Goal: Information Seeking & Learning: Learn about a topic

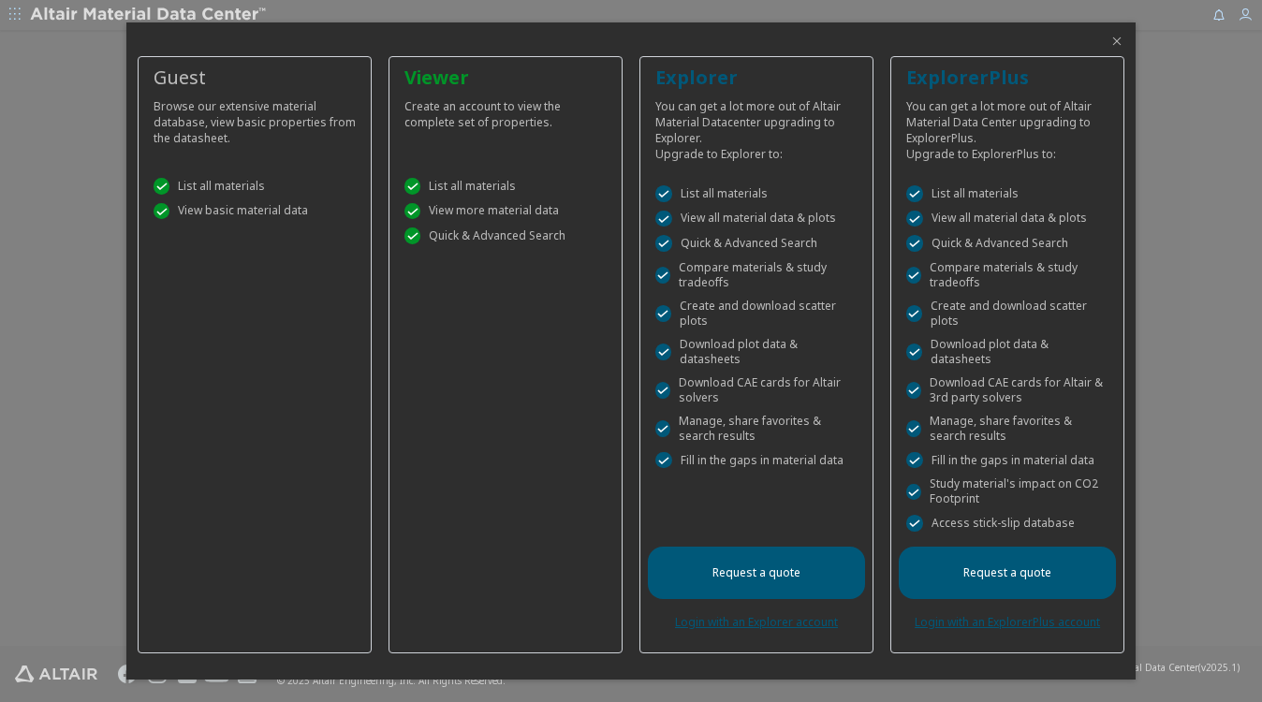
click at [1124, 49] on icon "Close" at bounding box center [1116, 41] width 15 height 15
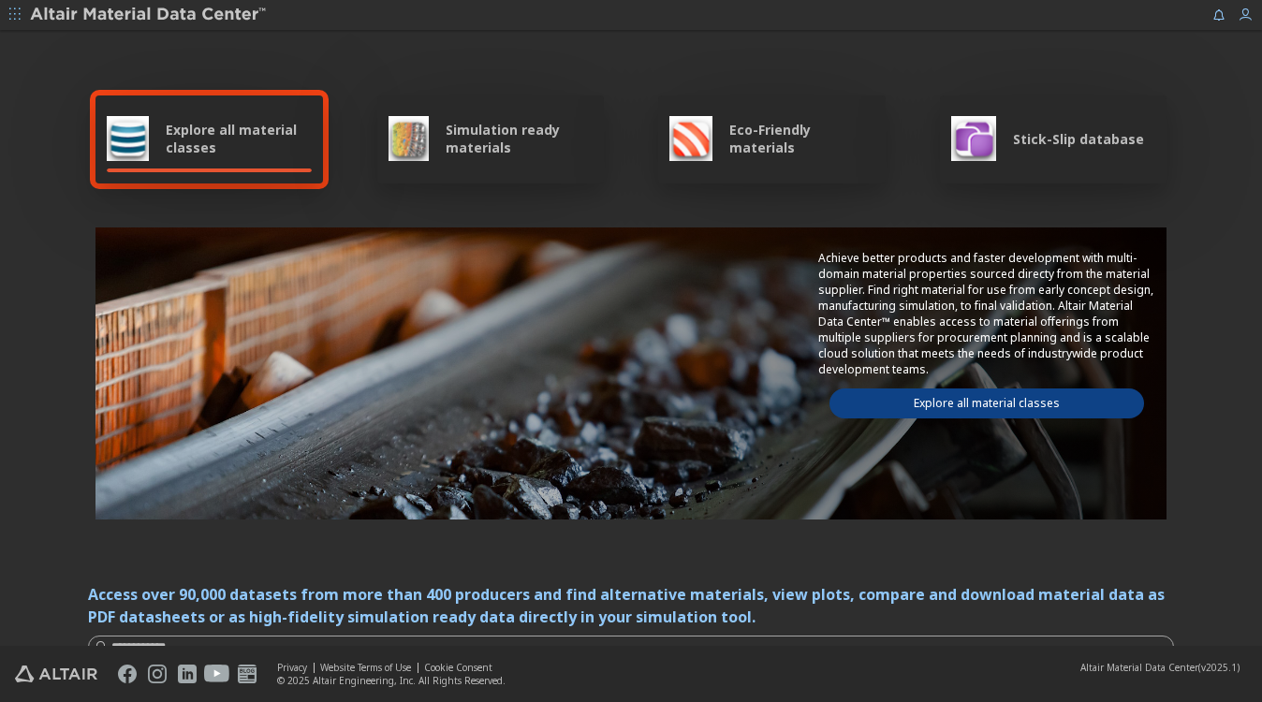
click at [153, 141] on div "Explore all material classes" at bounding box center [209, 138] width 205 height 45
click at [193, 129] on span "Explore all material classes" at bounding box center [239, 139] width 146 height 36
click at [1007, 403] on link "Explore all material classes" at bounding box center [987, 404] width 315 height 30
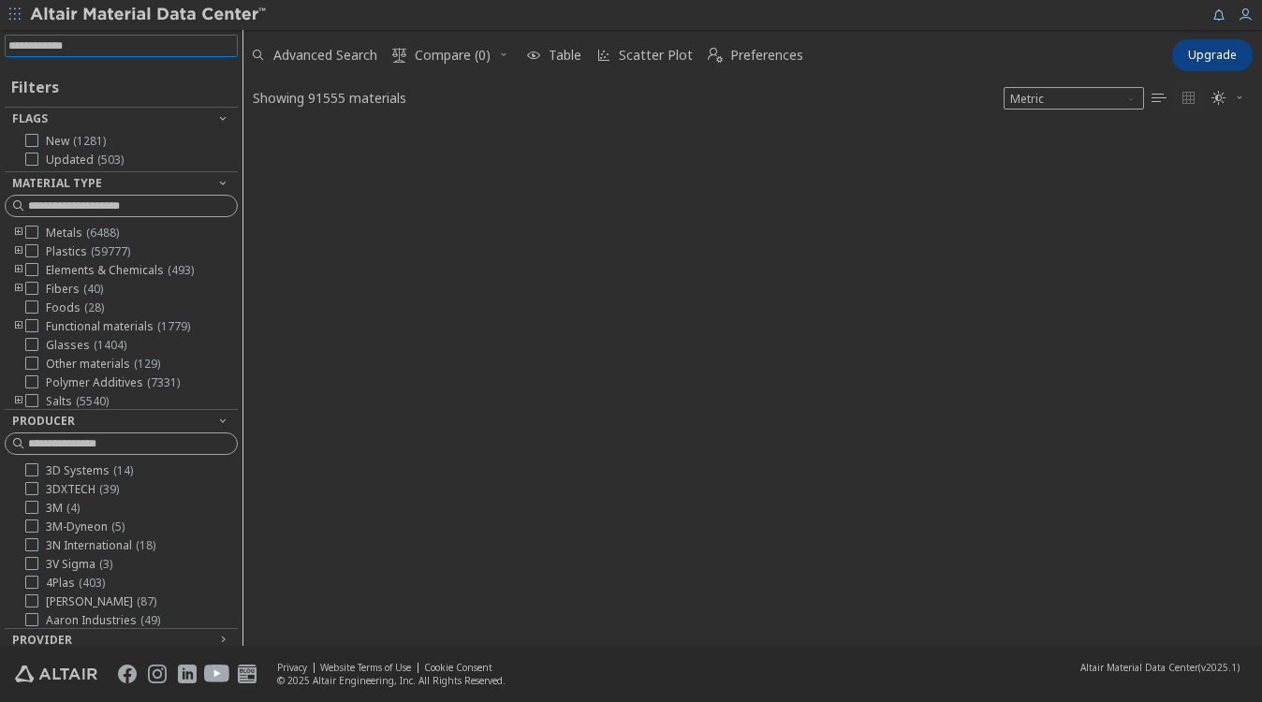
click at [125, 39] on input at bounding box center [122, 46] width 229 height 21
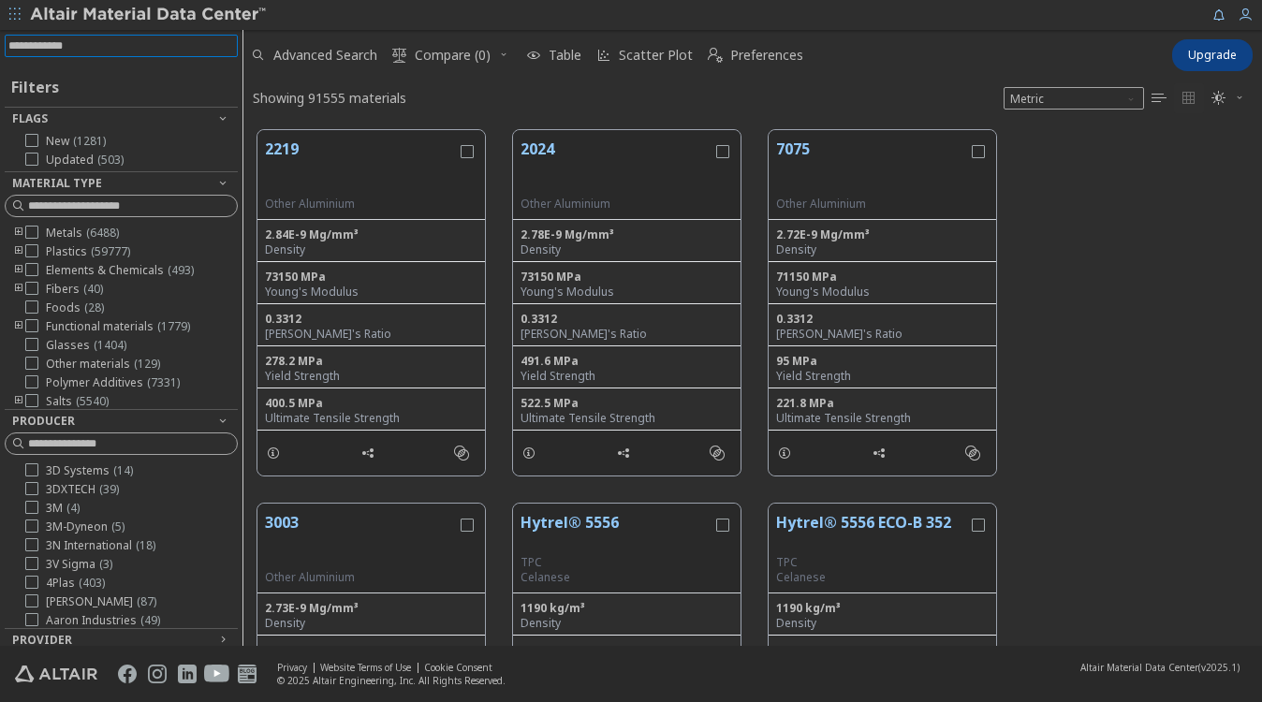
scroll to position [514, 1007]
type input "**********"
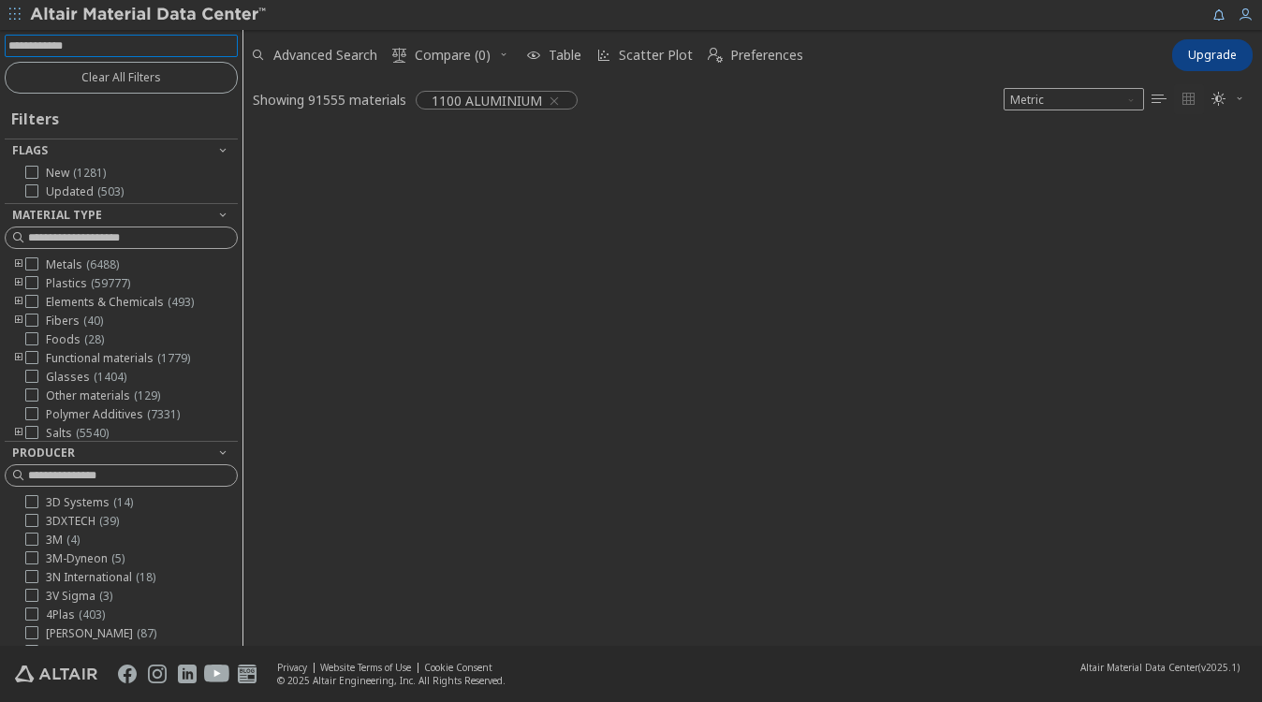
scroll to position [511, 1007]
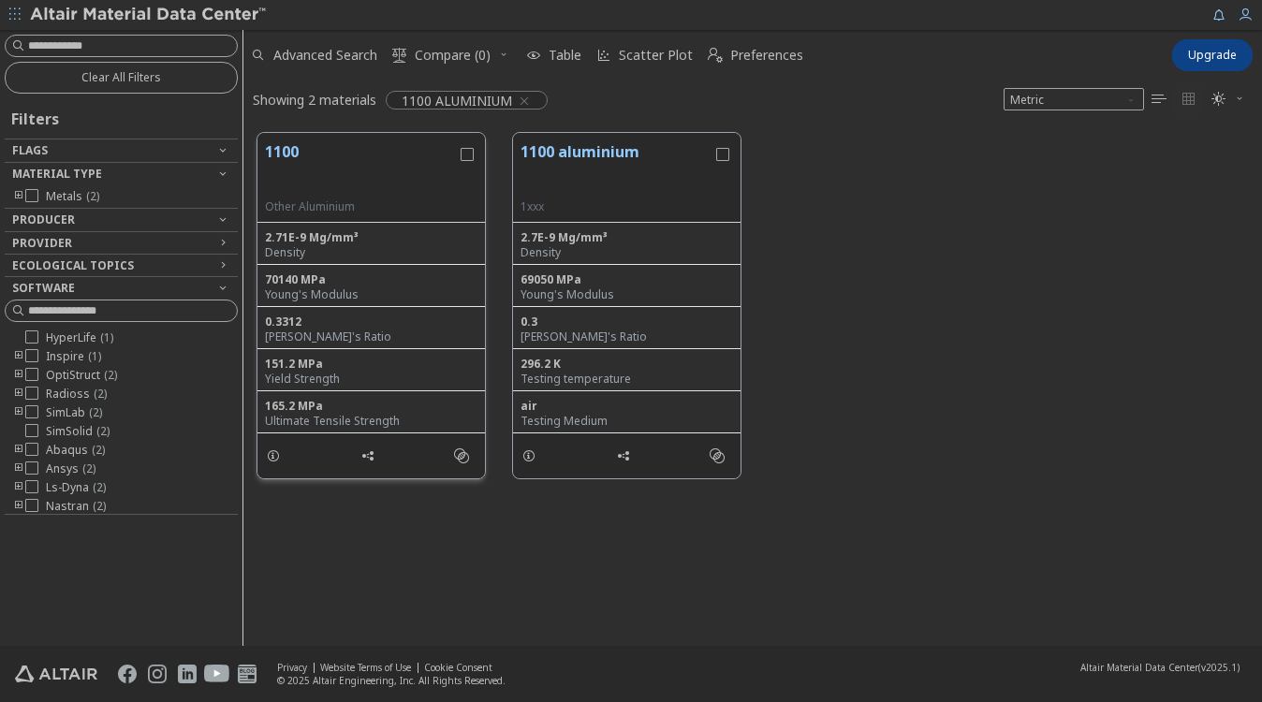
click at [299, 187] on button "1100" at bounding box center [361, 169] width 192 height 59
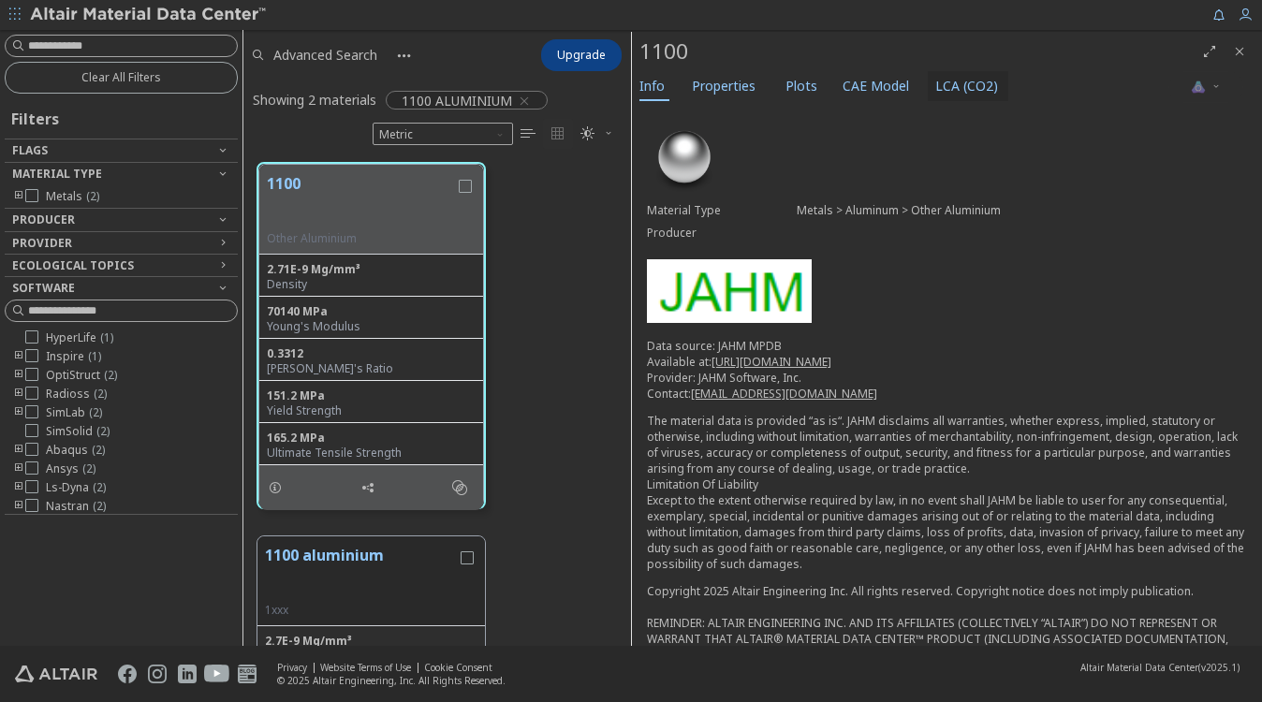
click at [962, 87] on span "LCA (CO2)" at bounding box center [966, 86] width 63 height 30
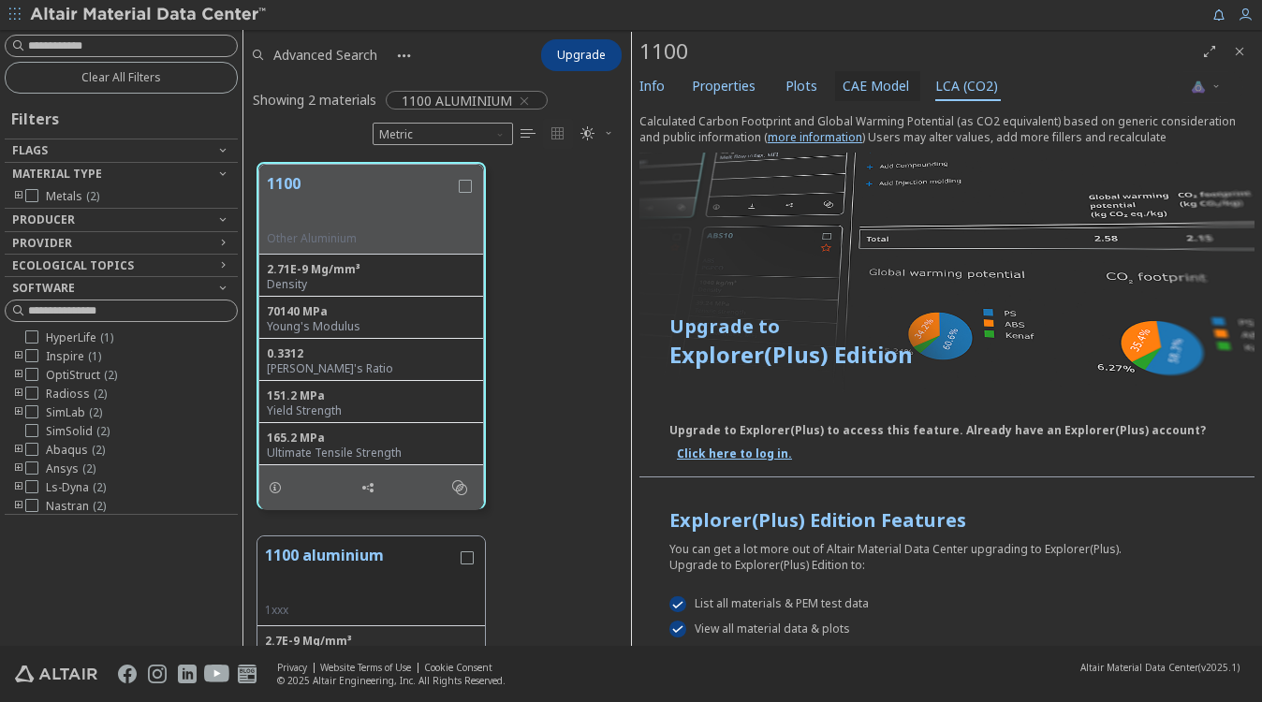
click at [878, 94] on span "CAE Model" at bounding box center [876, 86] width 66 height 30
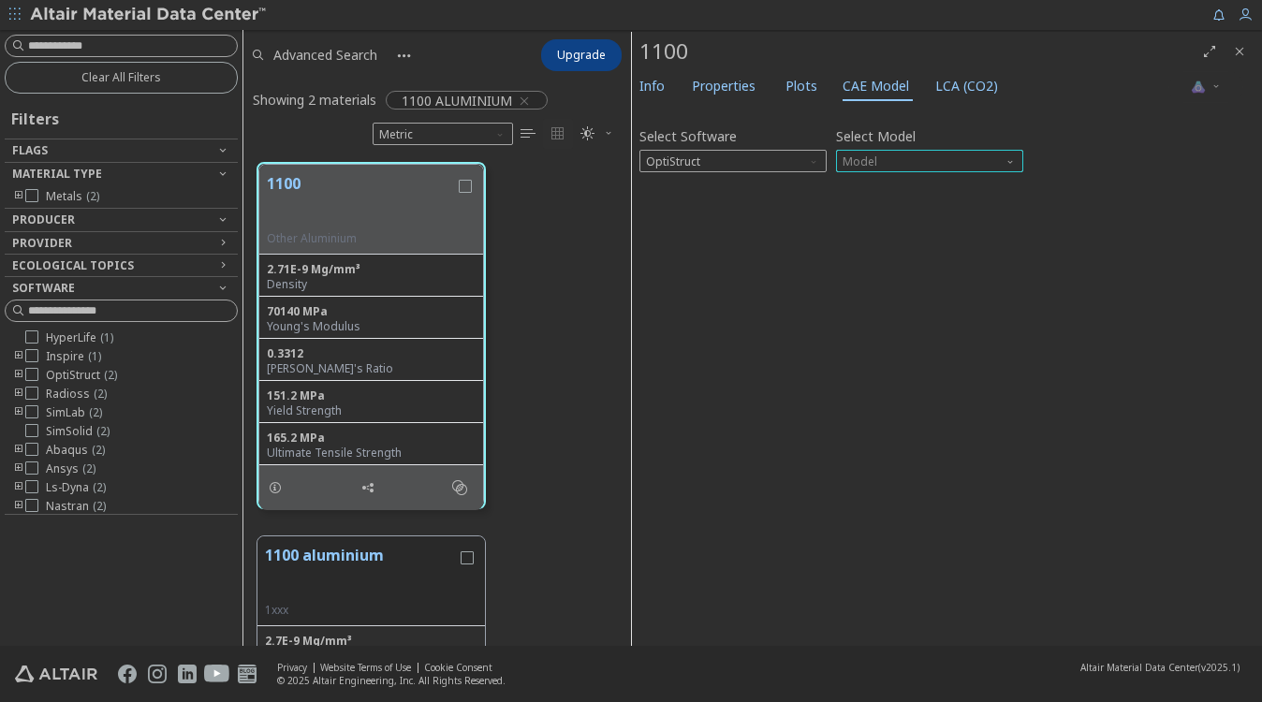
click at [909, 164] on span "Model" at bounding box center [929, 161] width 187 height 22
click at [913, 159] on span "Model" at bounding box center [929, 161] width 187 height 22
click at [935, 97] on span "LCA (CO2)" at bounding box center [966, 86] width 63 height 30
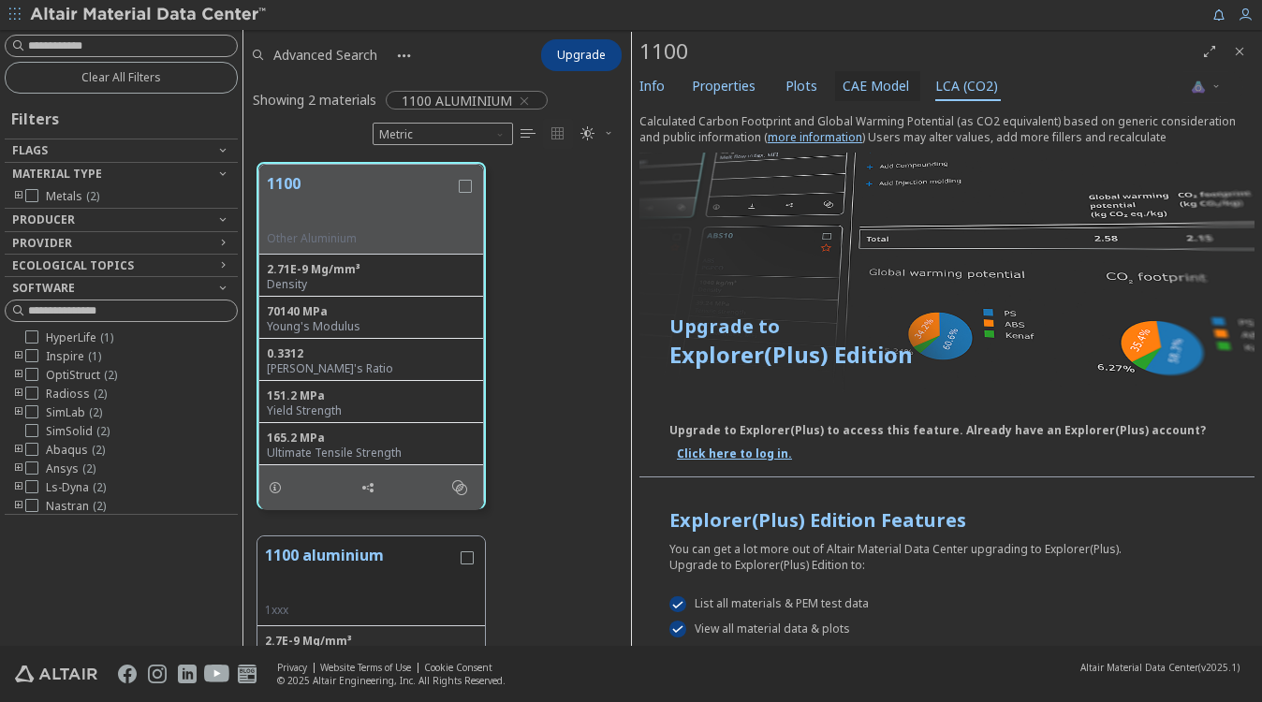
click at [835, 87] on button "CAE Model" at bounding box center [877, 86] width 85 height 30
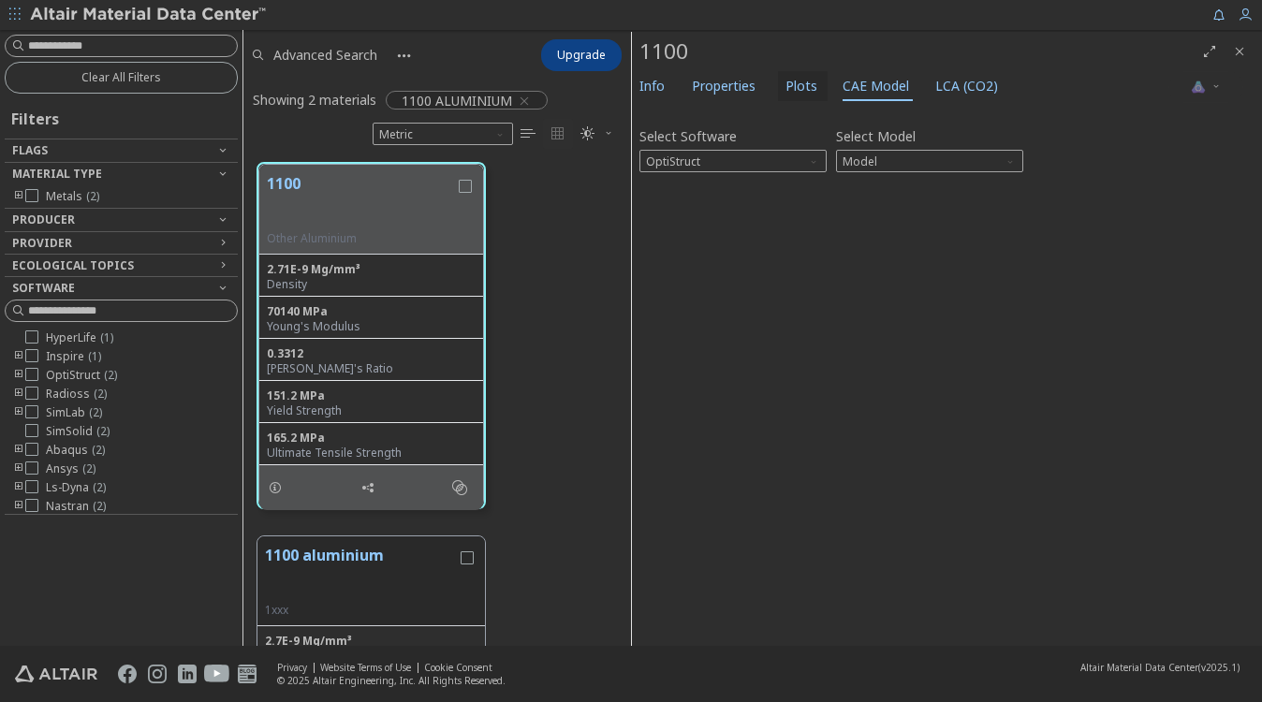
click at [786, 91] on span "Plots" at bounding box center [802, 86] width 32 height 30
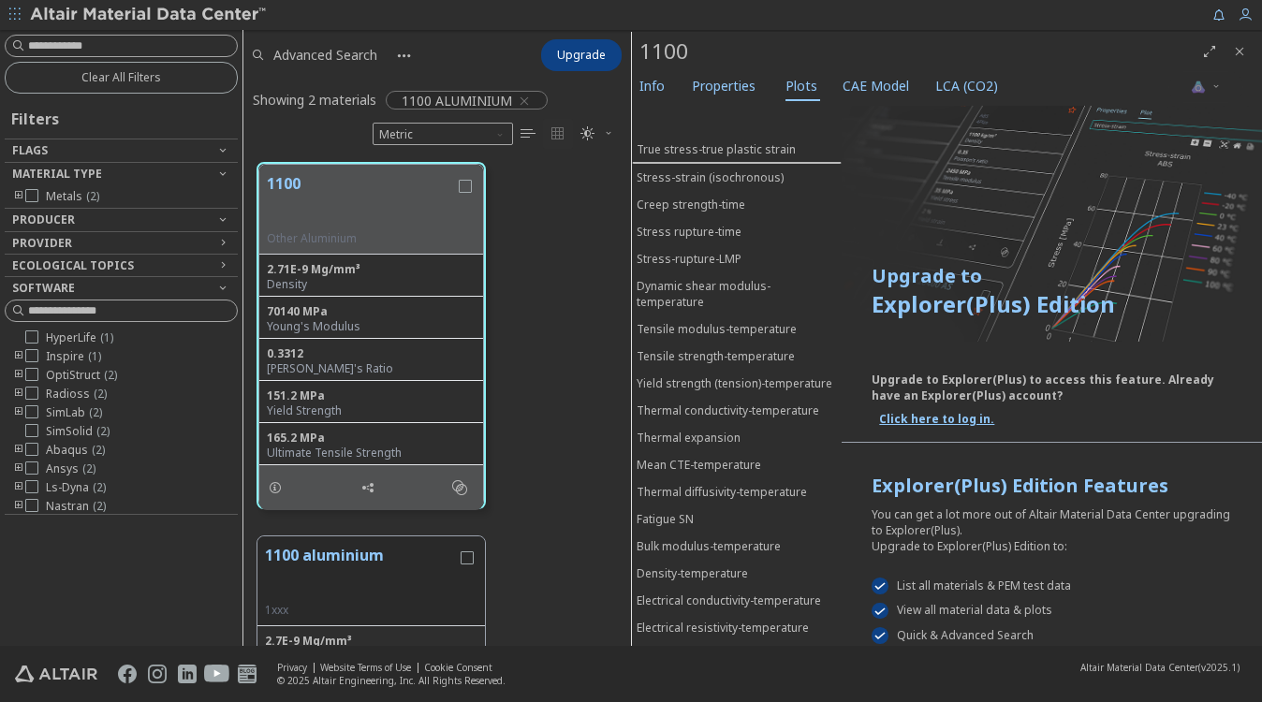
click at [11, 18] on icon "button" at bounding box center [14, 13] width 11 height 11
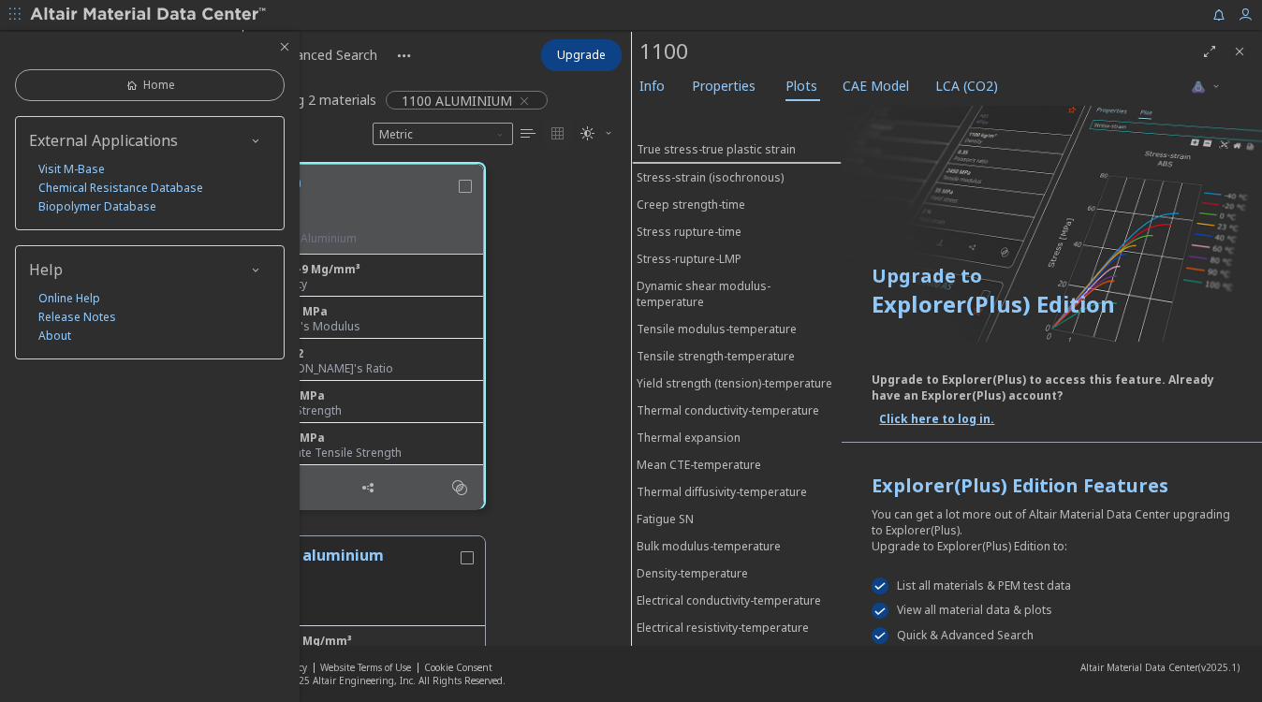
click at [567, 228] on div "1100 Other Aluminium 2.71E-9 Mg/mm³ Density 70140 MPa Young's Modulus 0.3312 Po…" at bounding box center [437, 336] width 388 height 374
click at [281, 48] on icon "button" at bounding box center [284, 46] width 15 height 15
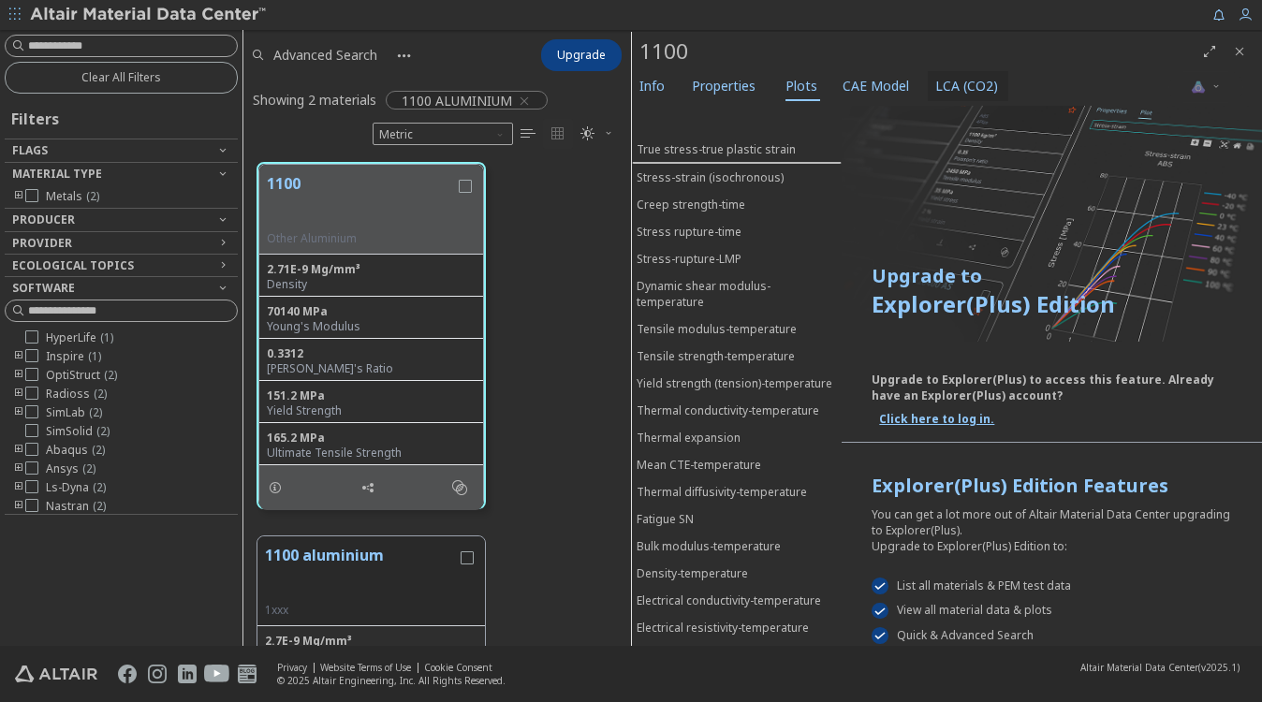
drag, startPoint x: 869, startPoint y: 84, endPoint x: 918, endPoint y: 83, distance: 49.6
click at [870, 83] on span "CAE Model" at bounding box center [876, 86] width 66 height 30
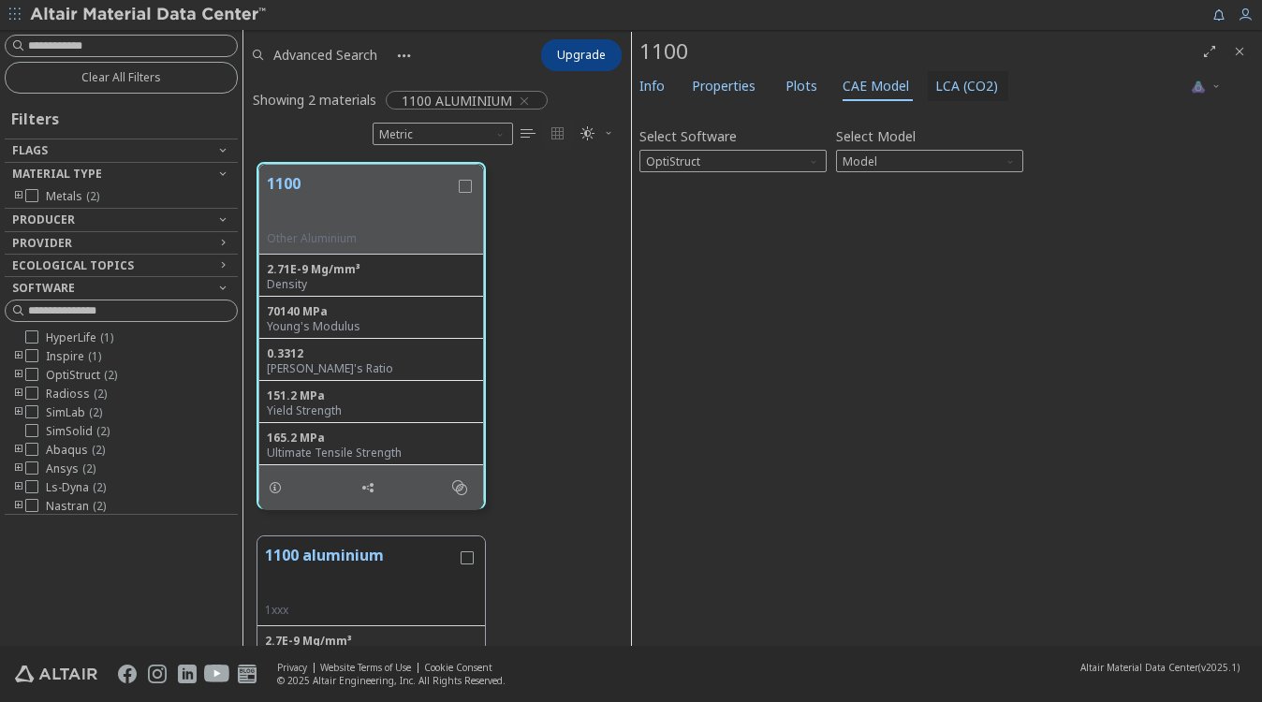
click at [961, 83] on span "LCA (CO2)" at bounding box center [966, 86] width 63 height 30
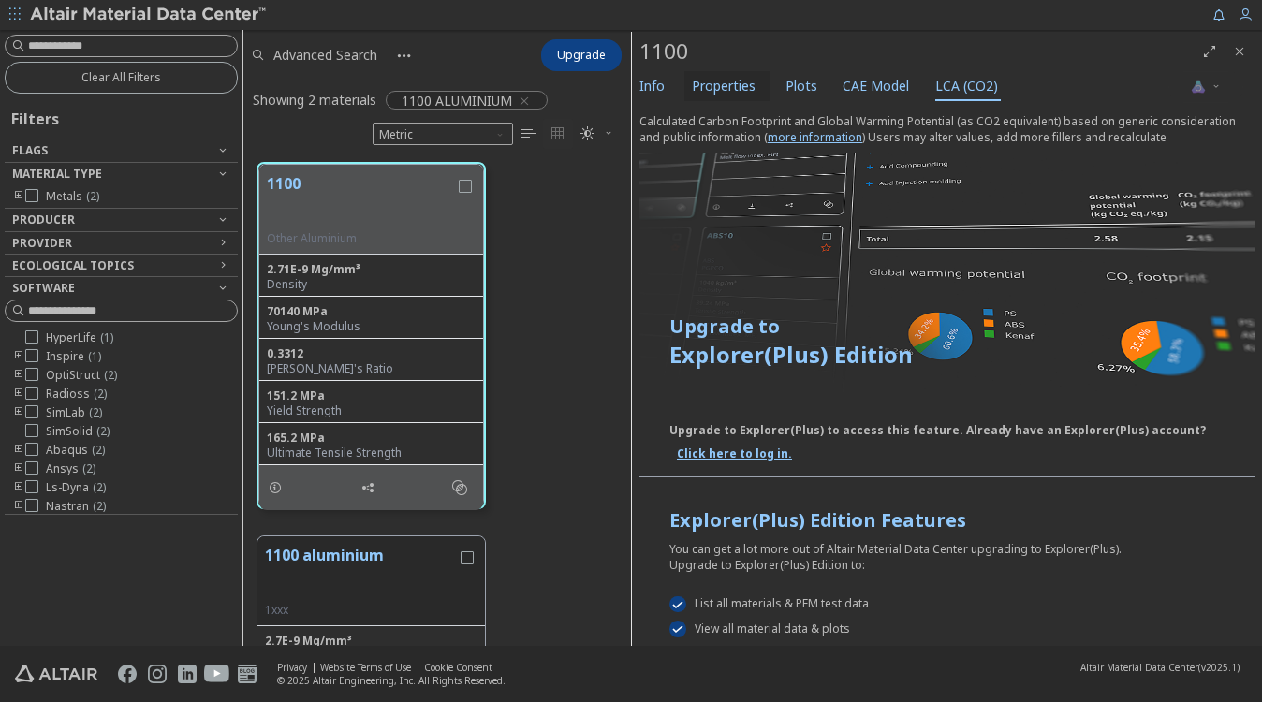
click at [717, 81] on span "Properties" at bounding box center [724, 86] width 64 height 30
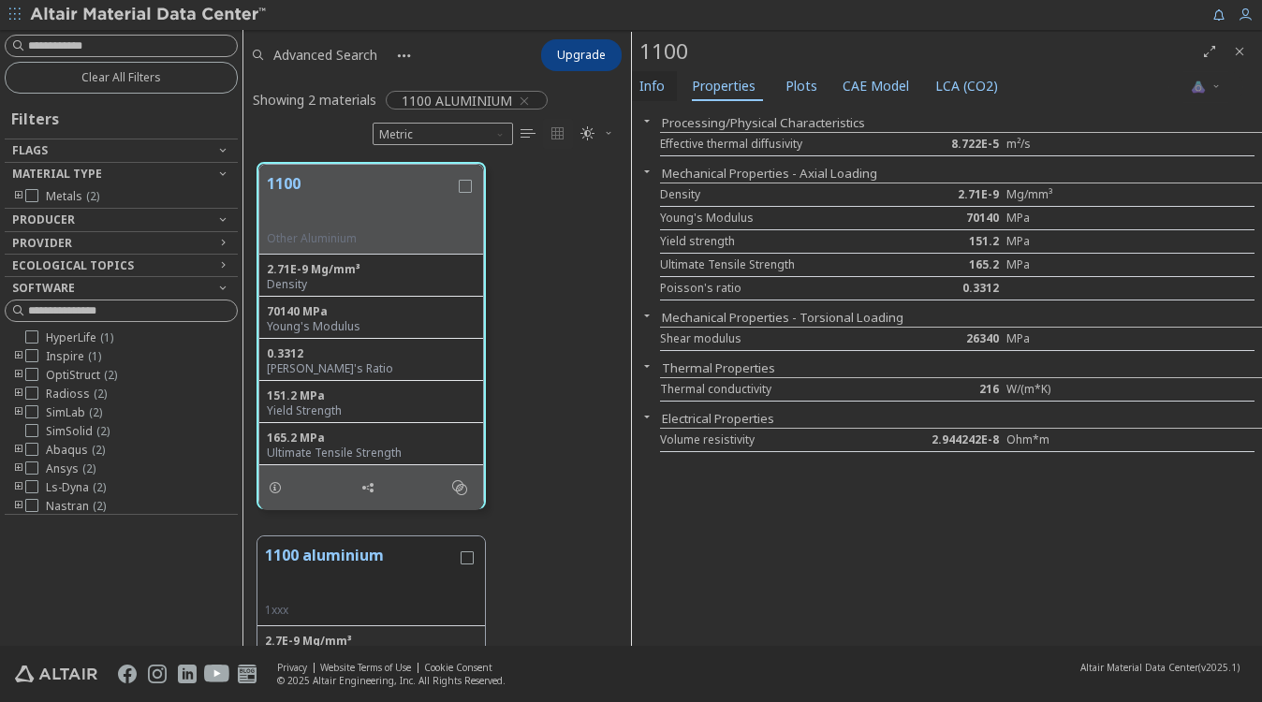
click at [658, 81] on span "Info" at bounding box center [651, 86] width 25 height 30
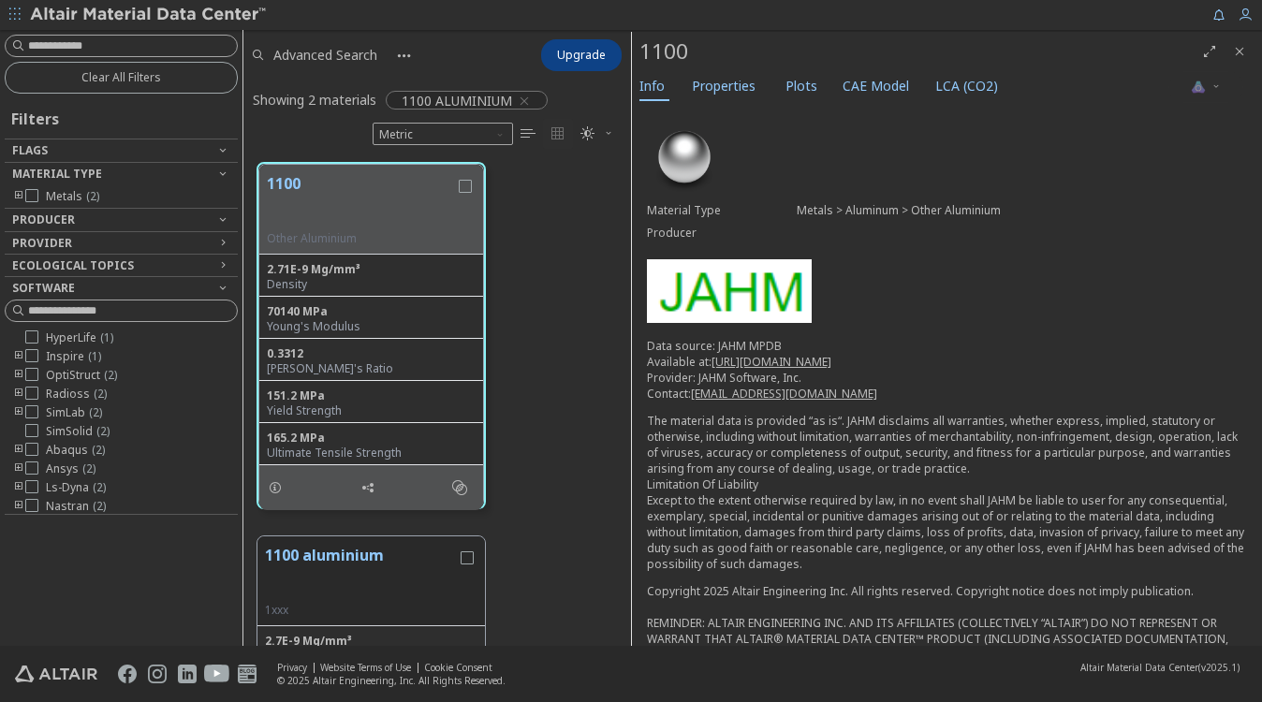
click at [1241, 54] on icon "Close" at bounding box center [1239, 51] width 15 height 15
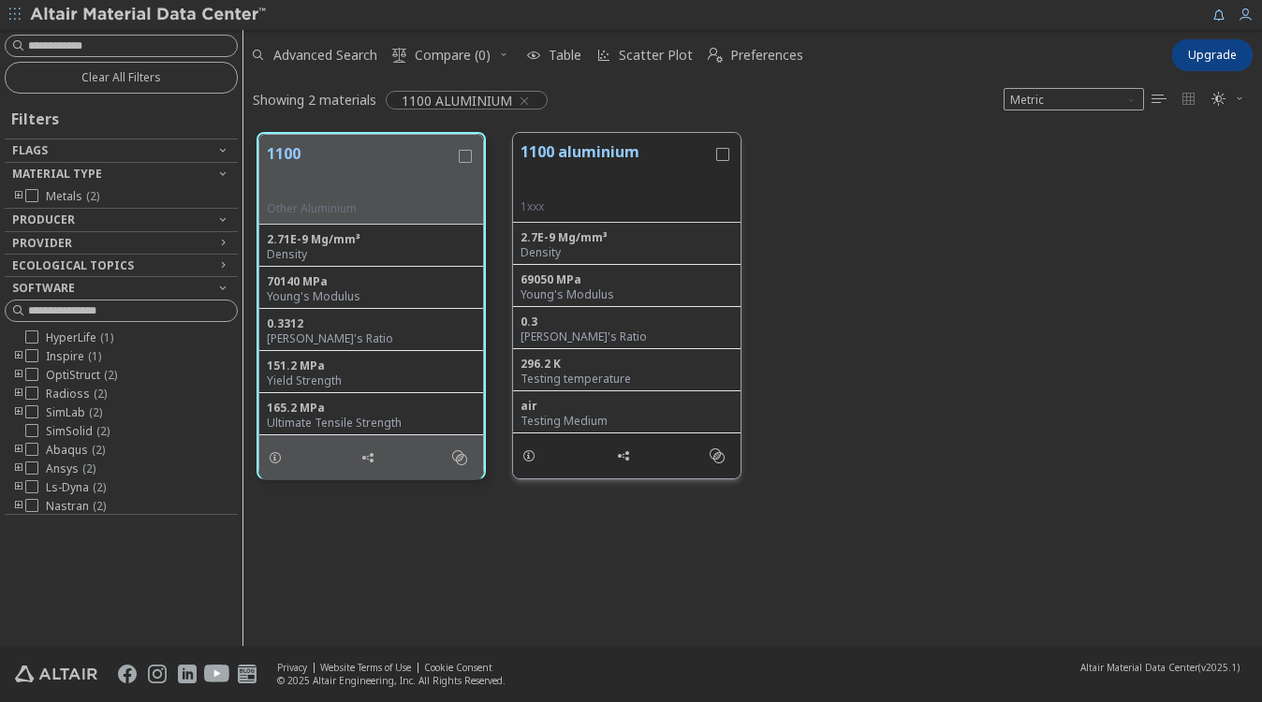
click at [646, 186] on button "1100 aluminium" at bounding box center [617, 169] width 192 height 59
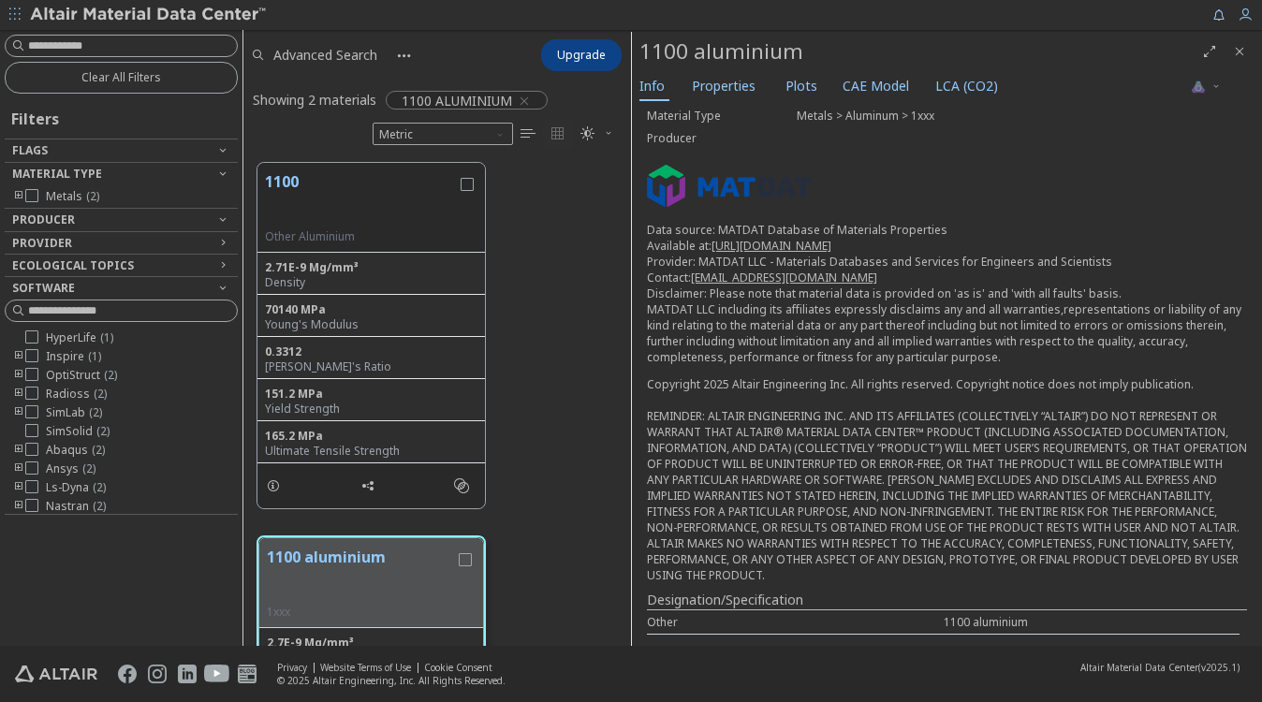
scroll to position [250, 0]
